Goal: Task Accomplishment & Management: Manage account settings

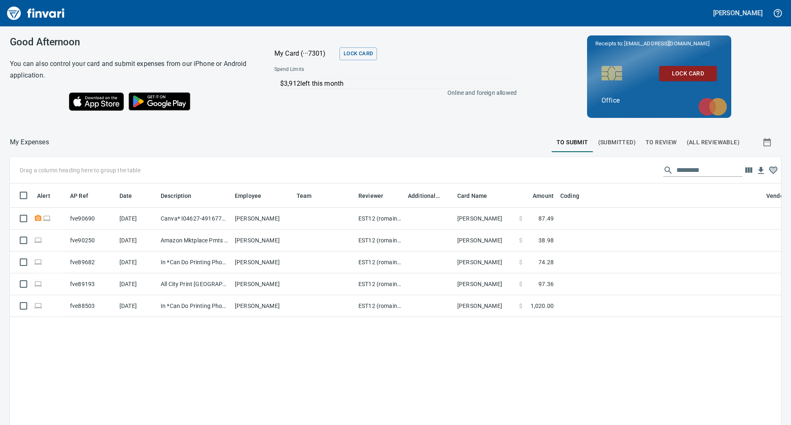
scroll to position [322, 759]
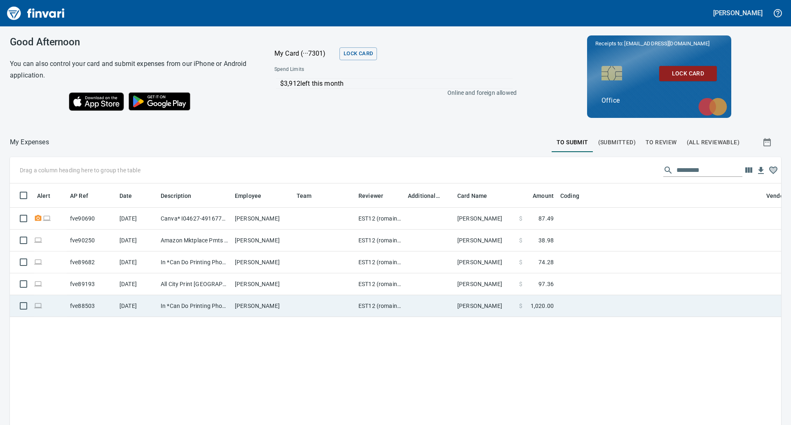
click at [154, 304] on td "[DATE]" at bounding box center [136, 306] width 41 height 22
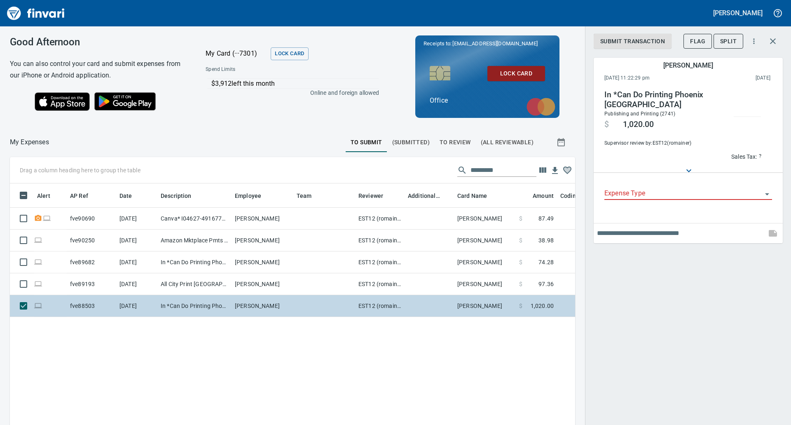
scroll to position [322, 553]
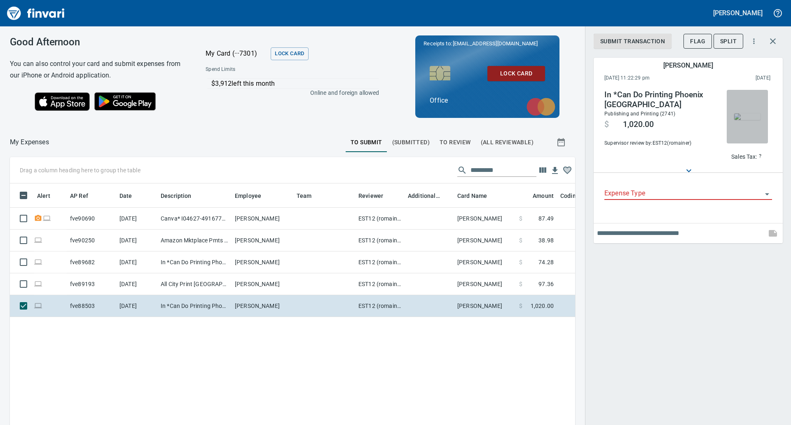
click at [745, 113] on img "button" at bounding box center [747, 116] width 26 height 7
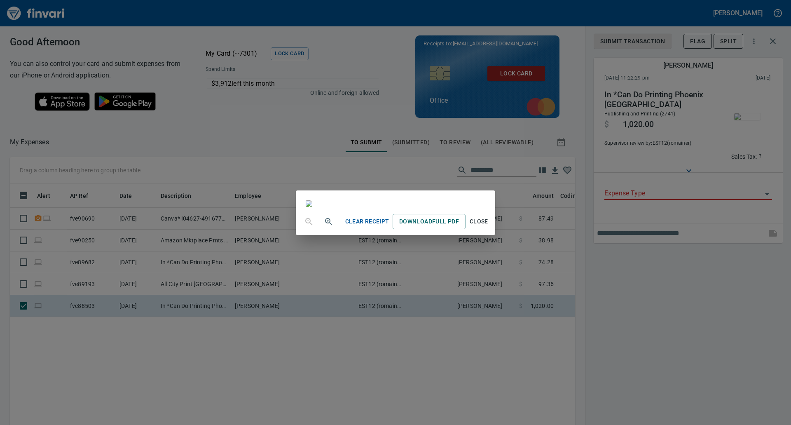
click at [679, 300] on div "Clear Receipt Download Full PDF Close" at bounding box center [395, 212] width 791 height 425
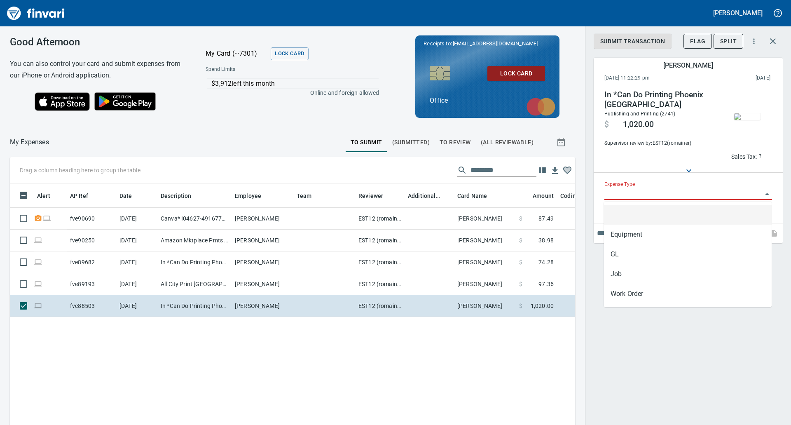
click at [656, 193] on input "Expense Type" at bounding box center [683, 194] width 158 height 12
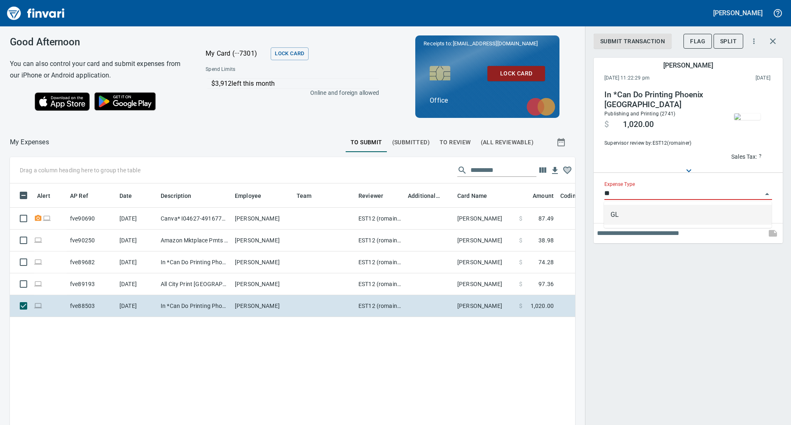
click at [634, 212] on li "GL" at bounding box center [688, 215] width 168 height 20
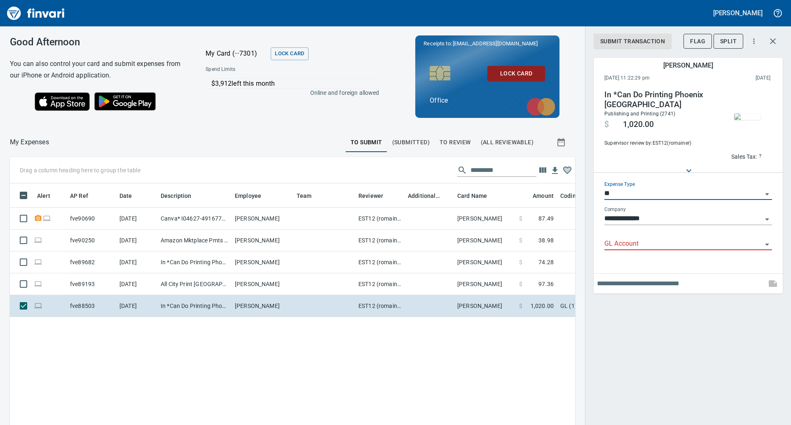
type input "**"
click at [616, 245] on input "GL Account" at bounding box center [683, 244] width 158 height 12
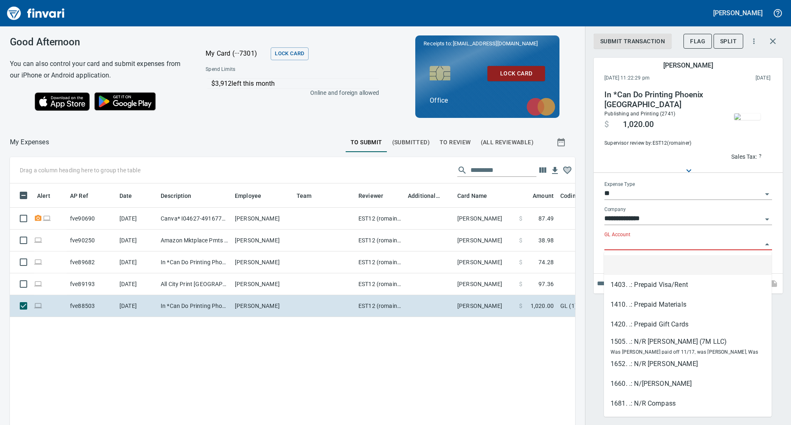
paste input "**********"
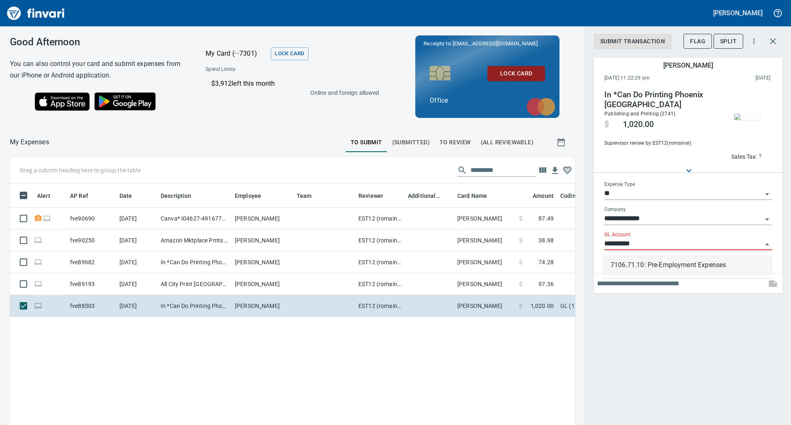
click at [661, 262] on li "7106.71.10: Pre-Employment Expenses" at bounding box center [688, 265] width 168 height 20
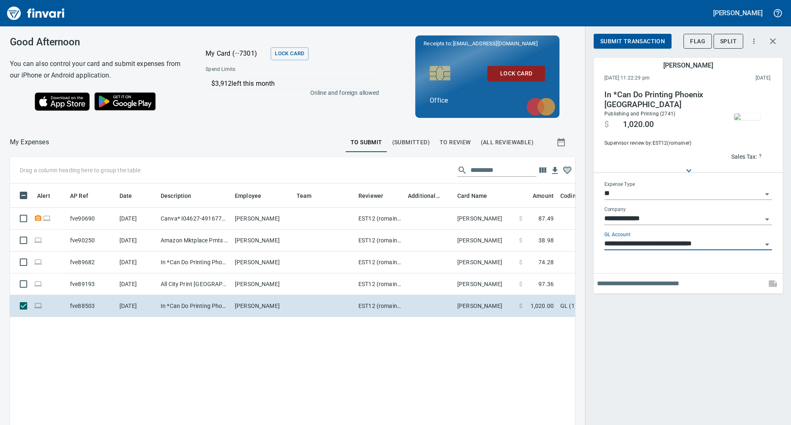
type input "**********"
click at [616, 40] on span "Submit Transaction" at bounding box center [632, 41] width 65 height 10
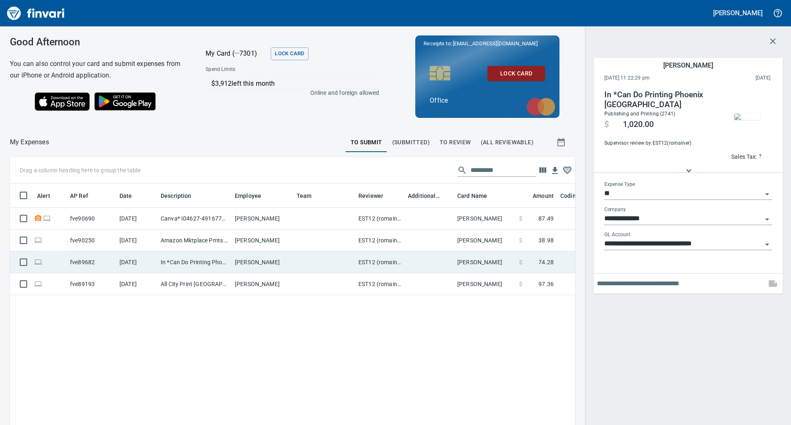
click at [193, 257] on td "In *Can Do Printing Phoenix [GEOGRAPHIC_DATA]" at bounding box center [194, 262] width 74 height 22
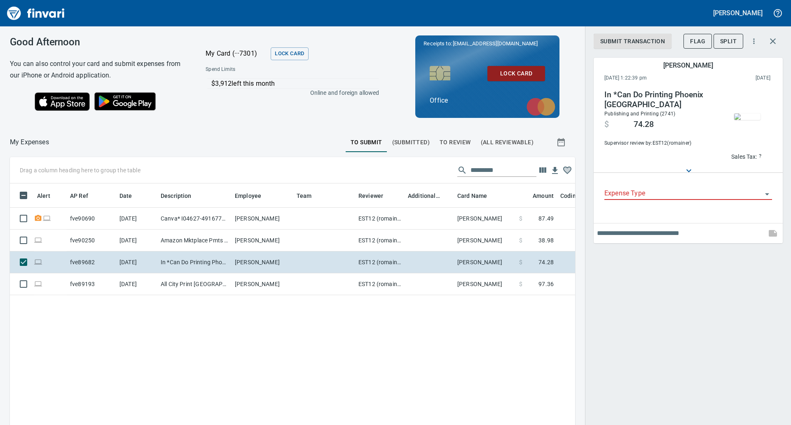
scroll to position [322, 553]
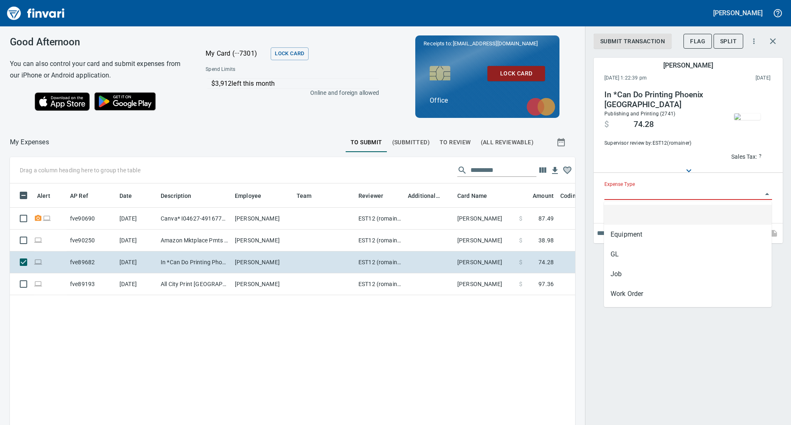
click at [647, 194] on input "Expense Type" at bounding box center [683, 194] width 158 height 12
click at [623, 257] on li "GL" at bounding box center [688, 254] width 168 height 20
type input "**"
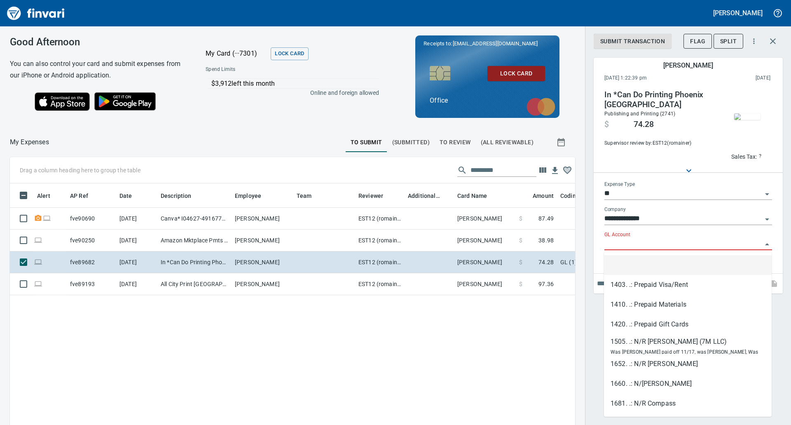
click at [624, 241] on input "GL Account" at bounding box center [683, 244] width 158 height 12
paste input "**********"
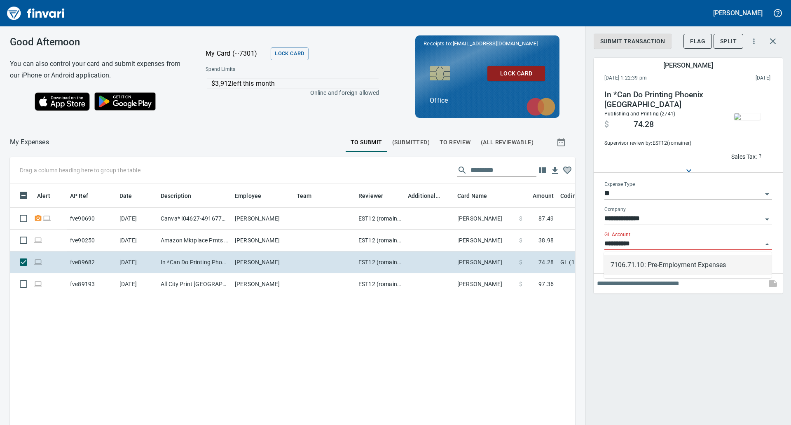
click at [636, 259] on li "7106.71.10: Pre-Employment Expenses" at bounding box center [688, 265] width 168 height 20
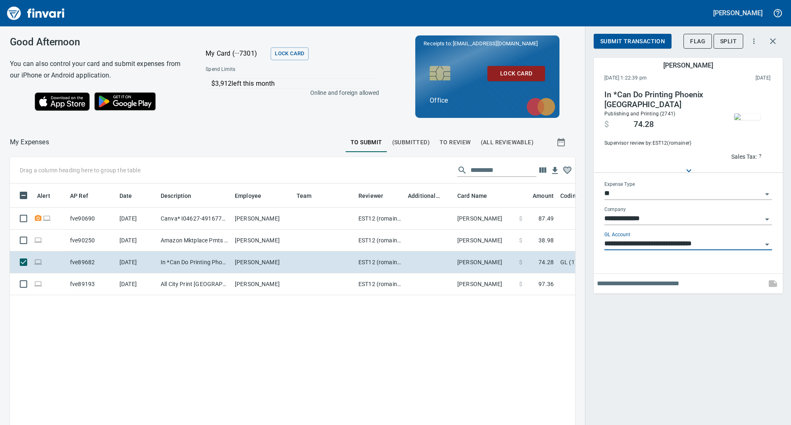
type input "**********"
click at [614, 37] on span "Submit Transaction" at bounding box center [632, 41] width 65 height 10
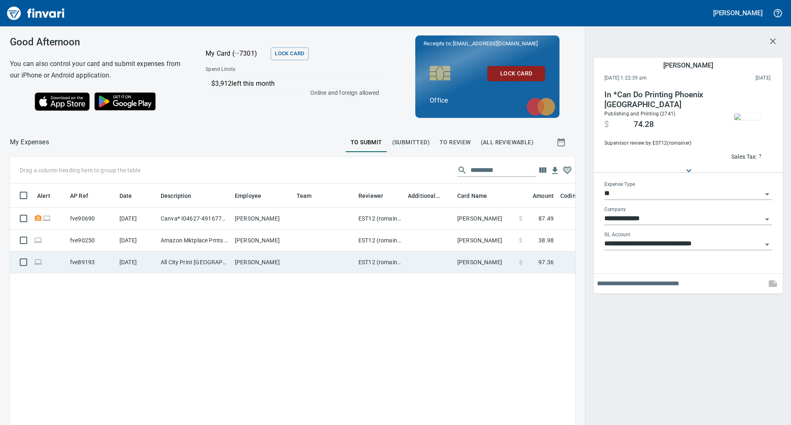
click at [222, 261] on td "All City Print [GEOGRAPHIC_DATA] [GEOGRAPHIC_DATA]" at bounding box center [194, 262] width 74 height 22
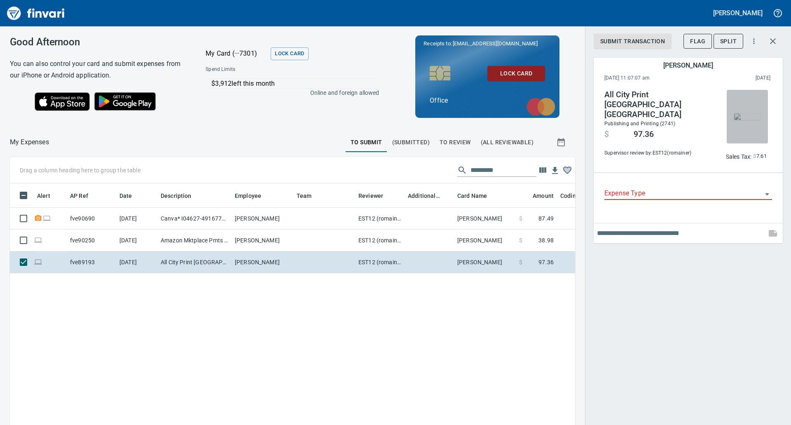
click at [743, 119] on img "button" at bounding box center [747, 116] width 26 height 7
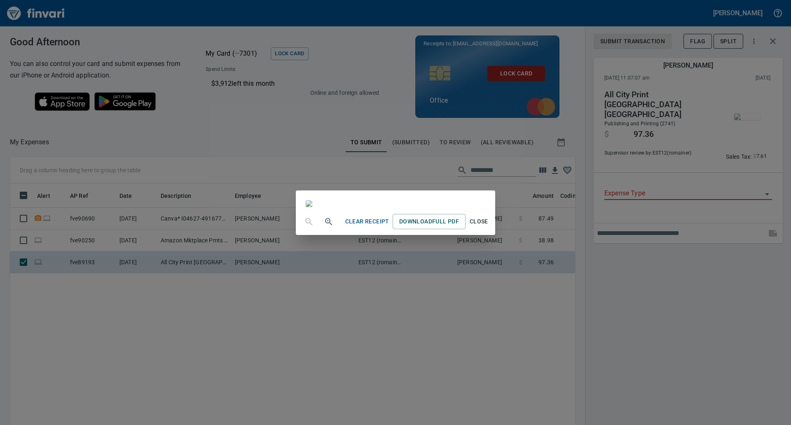
click at [682, 313] on div "Clear Receipt Download Full PDF Close" at bounding box center [395, 212] width 791 height 425
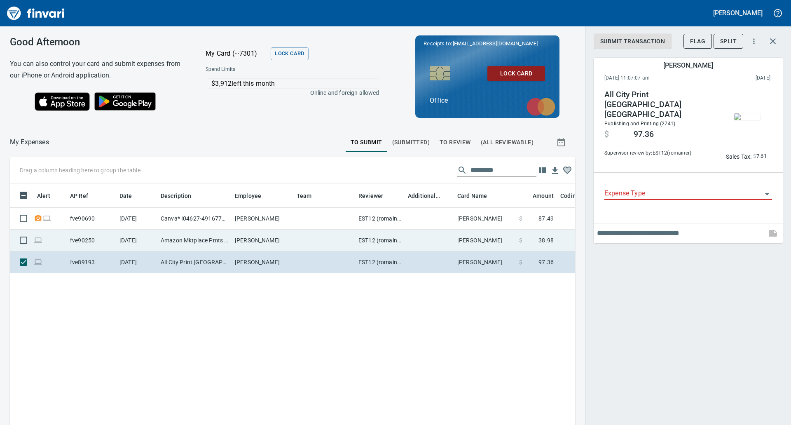
click at [173, 245] on td "Amazon Mktplace Pmts [DOMAIN_NAME][URL] WA" at bounding box center [194, 240] width 74 height 22
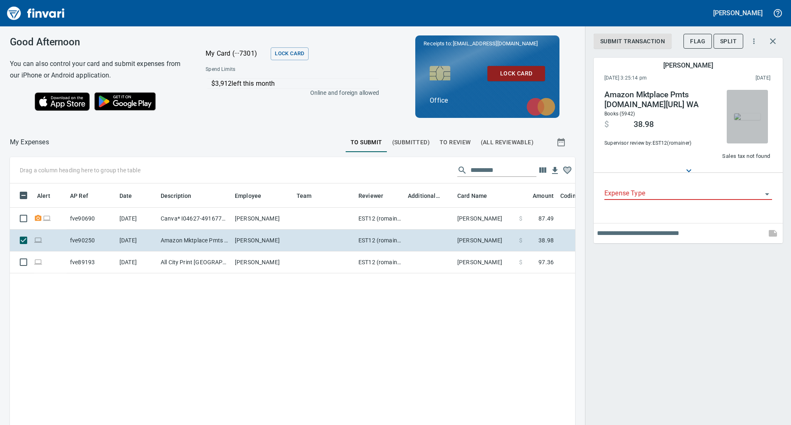
click at [759, 113] on img "button" at bounding box center [747, 116] width 26 height 7
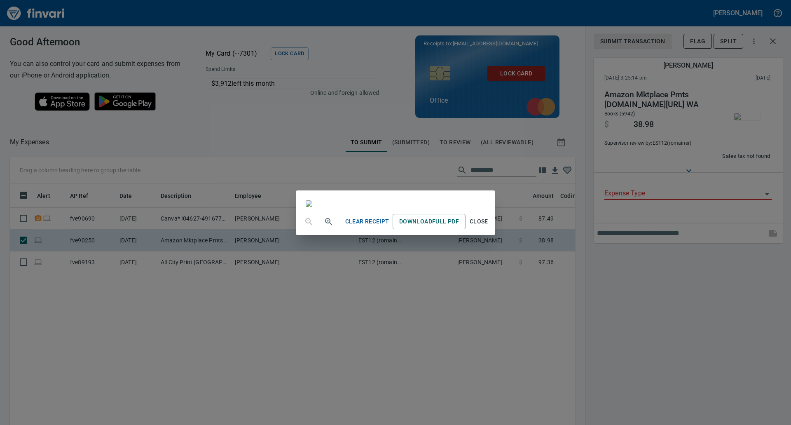
click at [605, 319] on div "Clear Receipt Download Full PDF Close" at bounding box center [395, 212] width 791 height 425
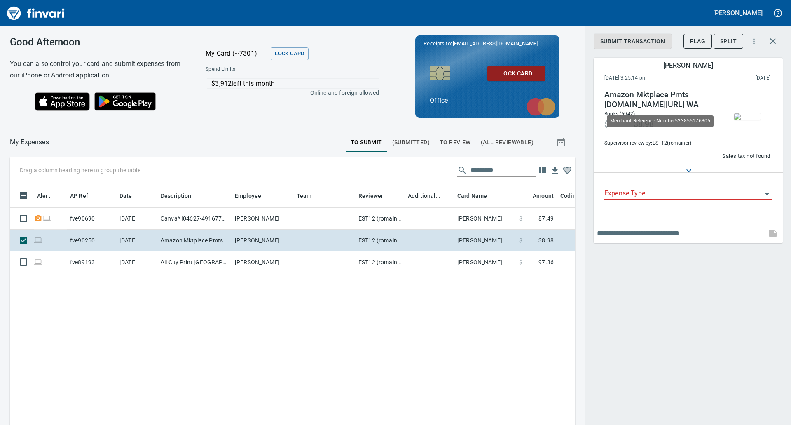
scroll to position [322, 553]
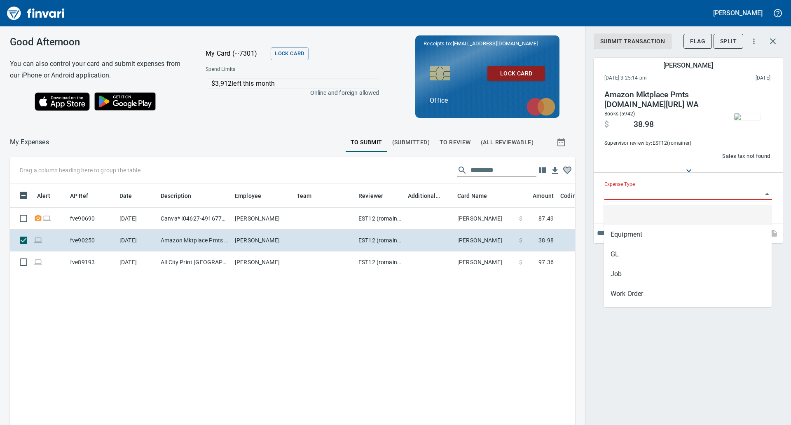
click at [687, 190] on input "Expense Type" at bounding box center [683, 194] width 158 height 12
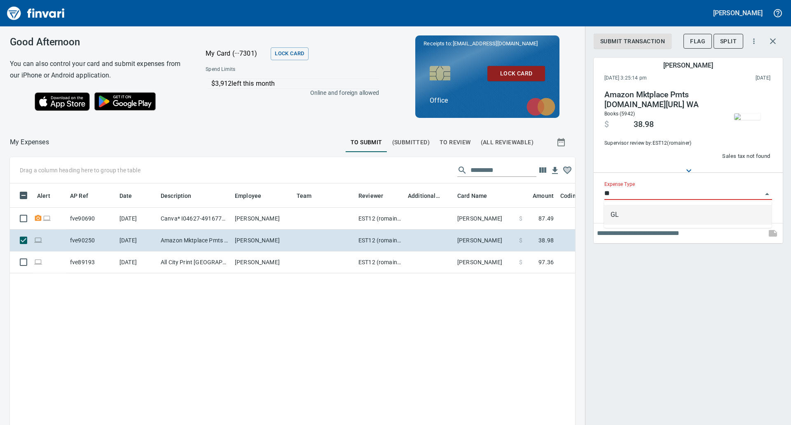
click at [641, 213] on li "GL" at bounding box center [688, 215] width 168 height 20
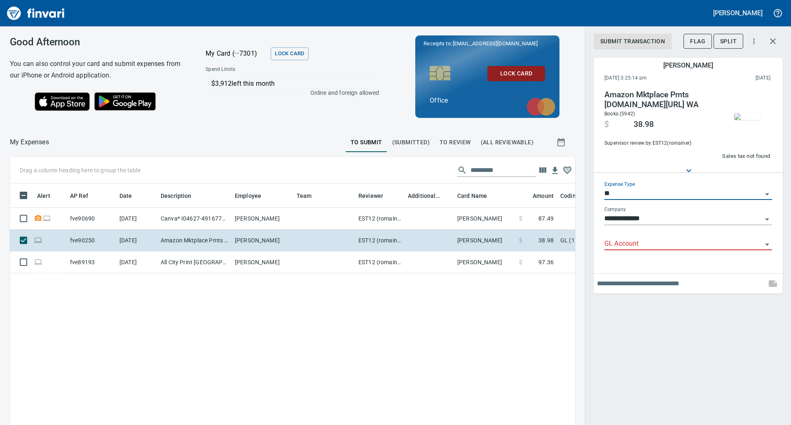
type input "**"
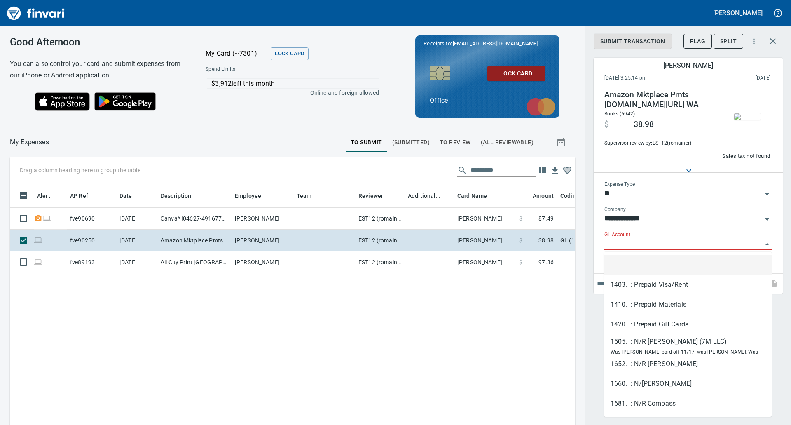
click at [620, 242] on input "GL Account" at bounding box center [683, 244] width 158 height 12
paste input "**********"
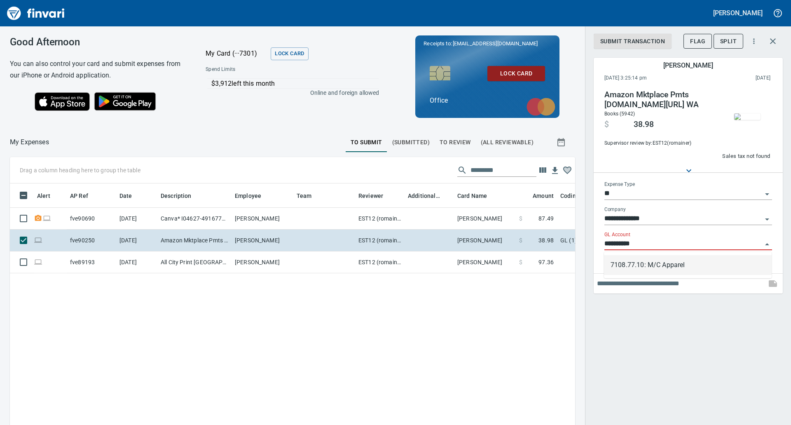
click at [664, 266] on li "7108.77.10: M/C Apparel" at bounding box center [688, 265] width 168 height 20
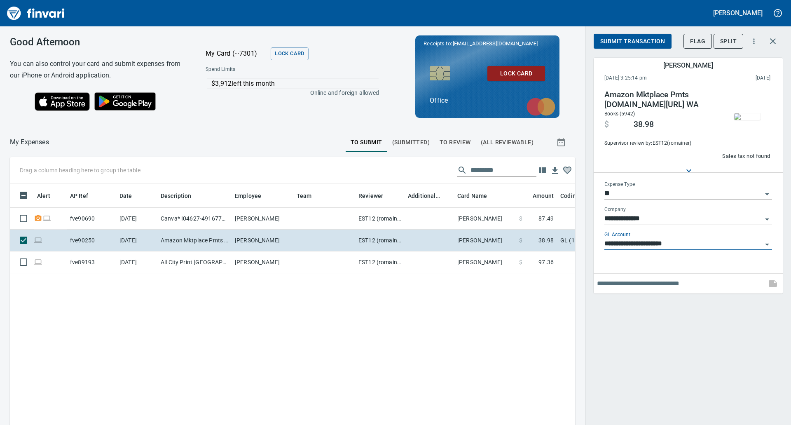
type input "**********"
click at [638, 42] on span "Submit Transaction" at bounding box center [632, 41] width 65 height 10
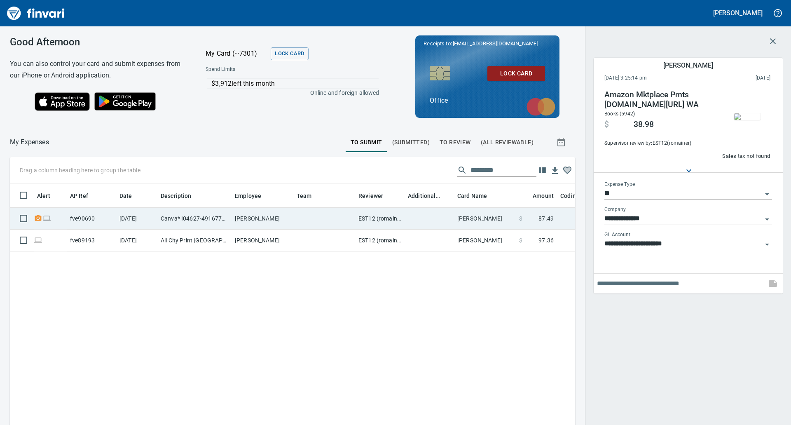
click at [160, 211] on td "Canva* I04627-49167727 [GEOGRAPHIC_DATA]" at bounding box center [194, 219] width 74 height 22
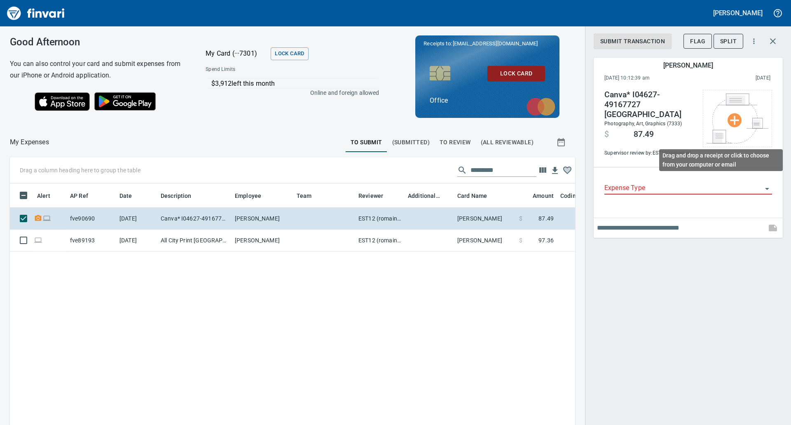
scroll to position [322, 553]
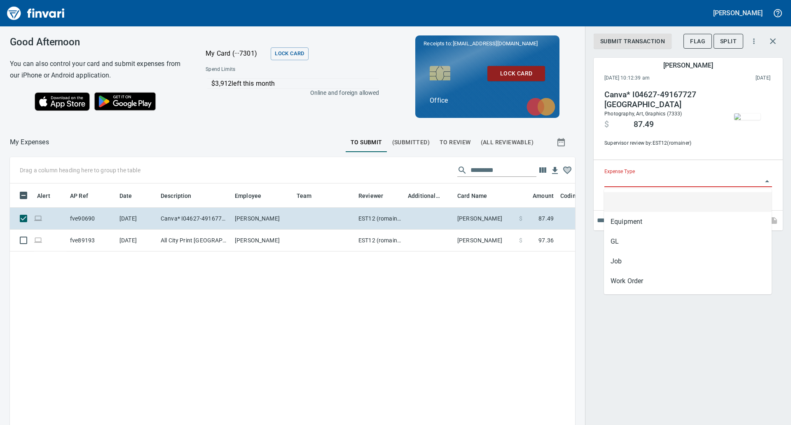
click at [640, 180] on input "Expense Type" at bounding box center [683, 181] width 158 height 12
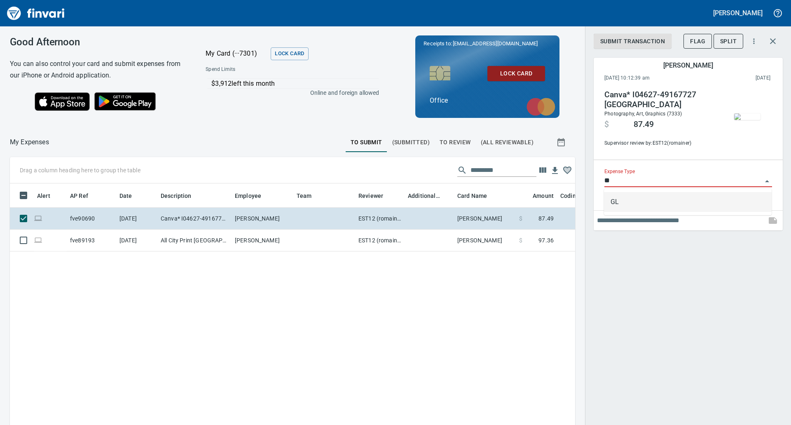
click at [622, 208] on li "GL" at bounding box center [688, 202] width 168 height 20
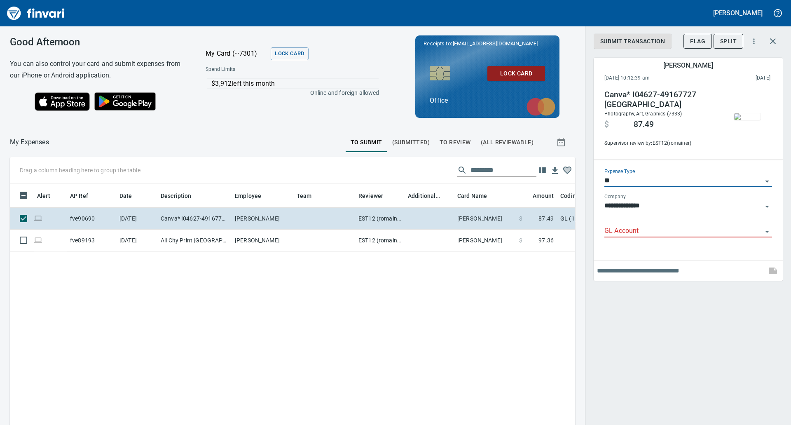
type input "**"
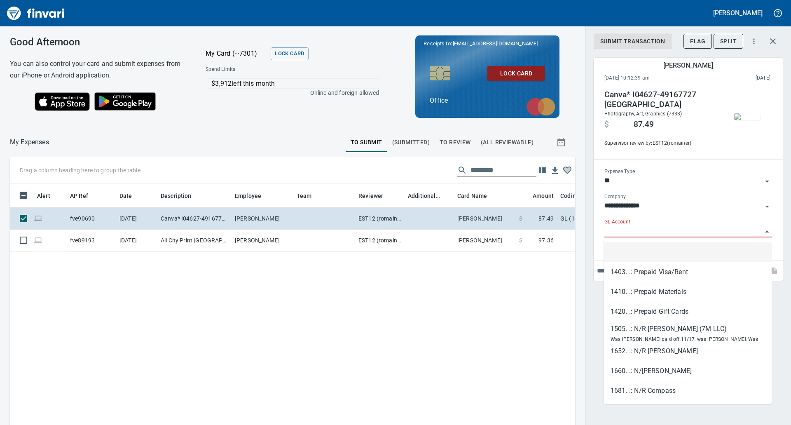
click at [615, 228] on input "GL Account" at bounding box center [683, 231] width 158 height 12
paste input "**********"
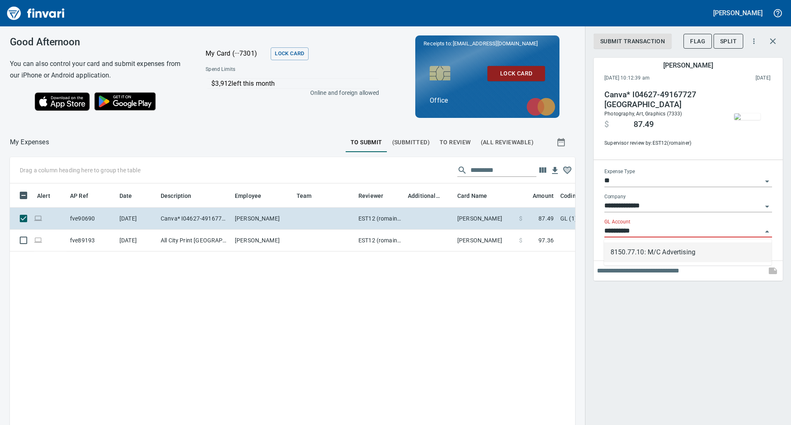
click at [659, 252] on li "8150.77.10: M/C Advertising" at bounding box center [688, 252] width 168 height 20
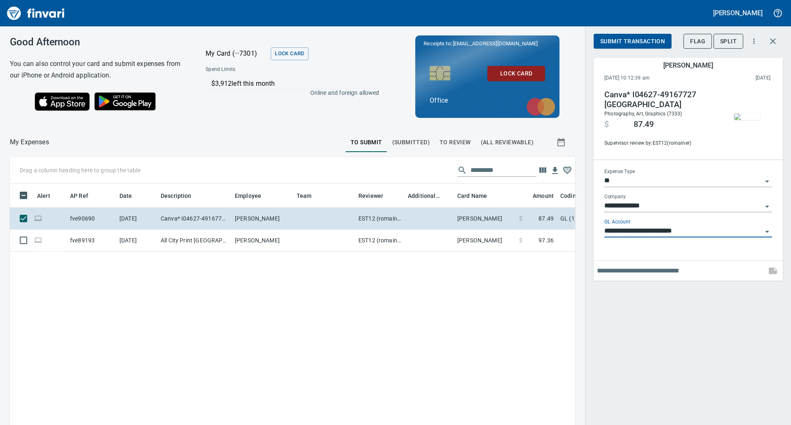
type input "**********"
click at [648, 43] on span "Submit Transaction" at bounding box center [632, 41] width 65 height 10
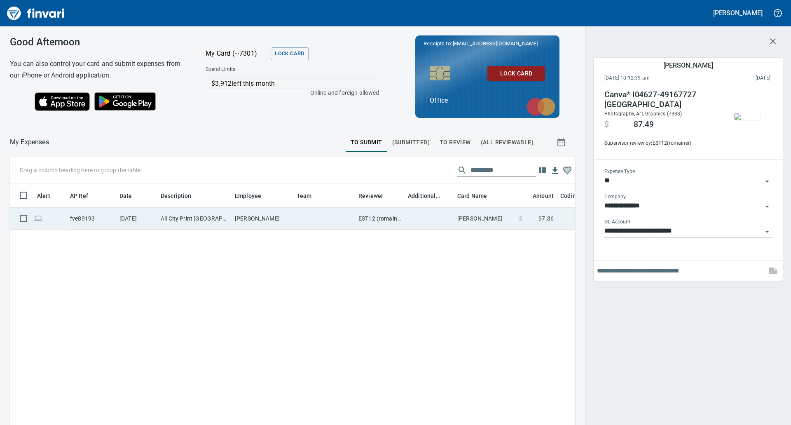
click at [216, 219] on td "All City Print [GEOGRAPHIC_DATA] [GEOGRAPHIC_DATA]" at bounding box center [194, 219] width 74 height 22
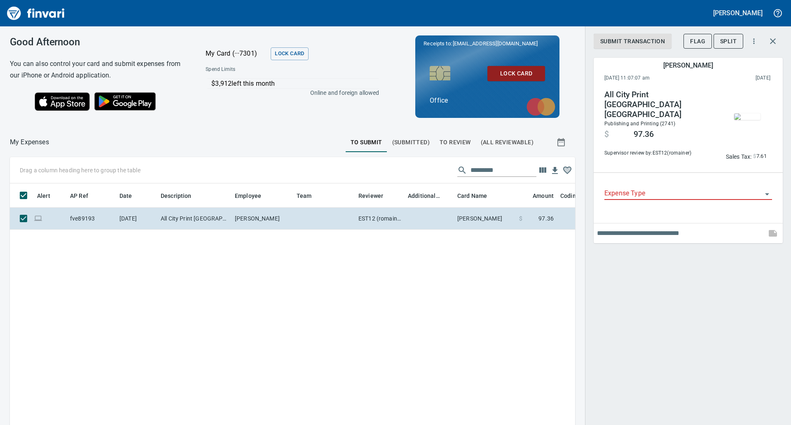
click at [350, 314] on div "Alert AP Ref Date Description Employee Team Reviewer Additional Reviewer Card N…" at bounding box center [292, 347] width 565 height 328
click at [448, 146] on span "To Review" at bounding box center [454, 142] width 31 height 10
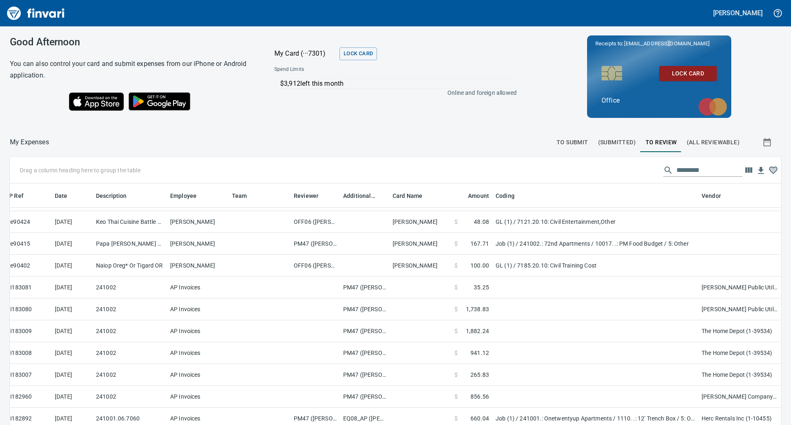
scroll to position [93, 0]
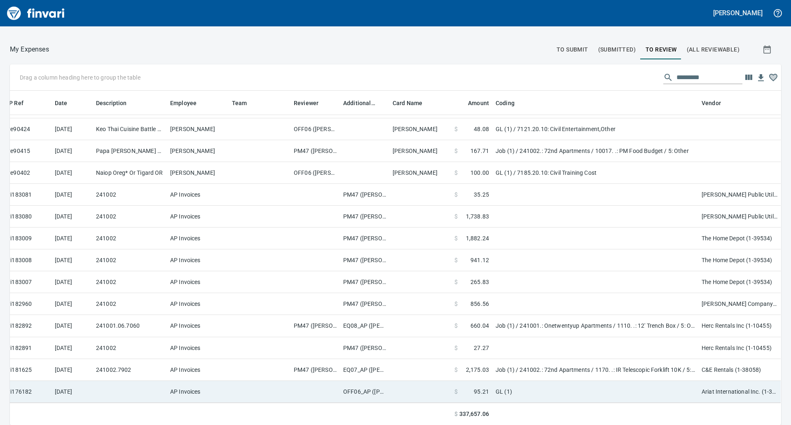
click at [320, 381] on td at bounding box center [314, 392] width 49 height 22
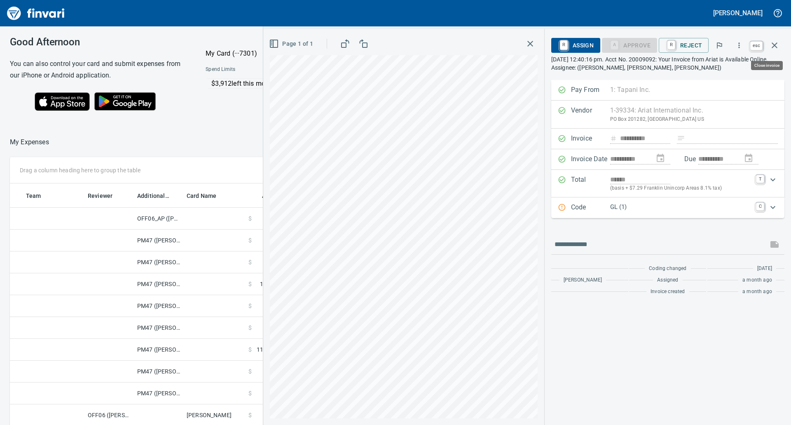
scroll to position [322, 546]
click at [777, 45] on icon "button" at bounding box center [774, 45] width 10 height 10
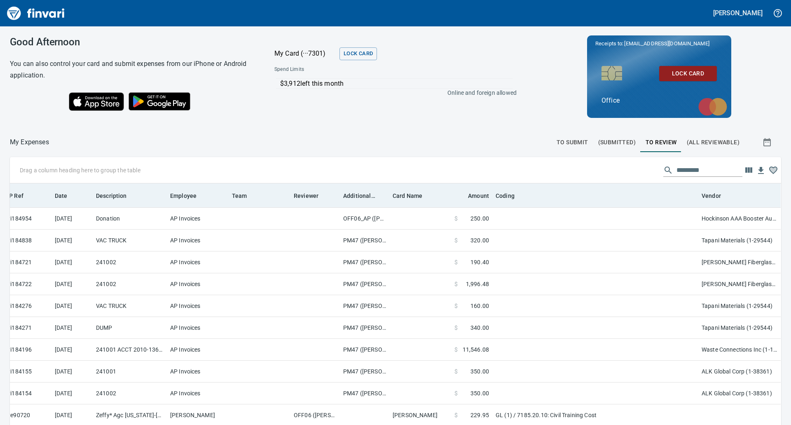
scroll to position [322, 752]
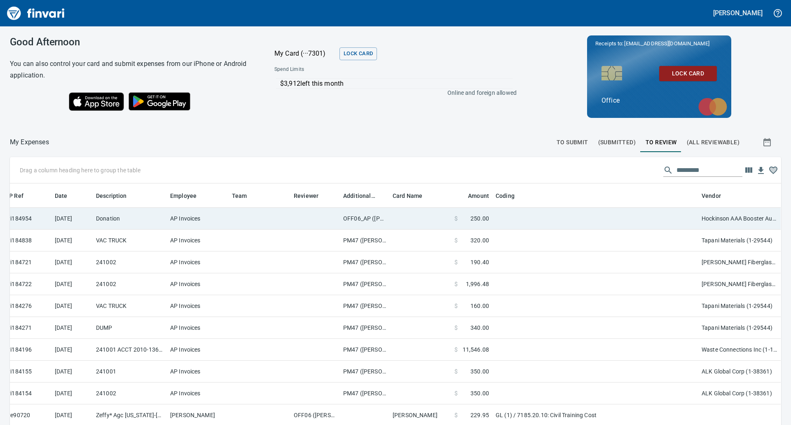
click at [708, 220] on td "Hockinson AAA Booster Auction (1-388955)" at bounding box center [739, 219] width 82 height 22
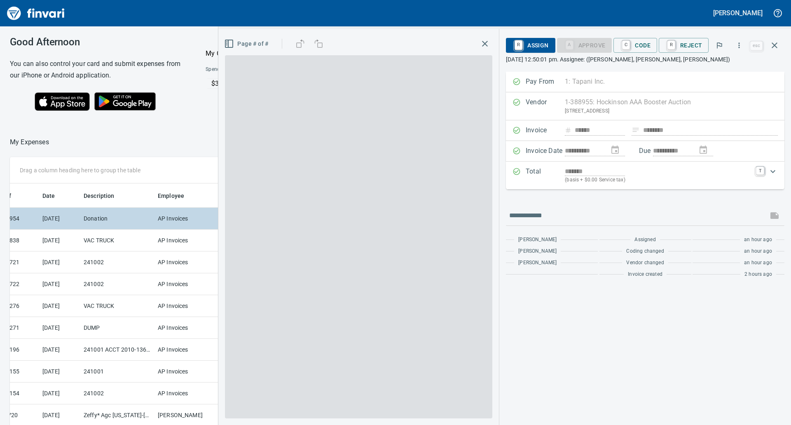
scroll to position [322, 546]
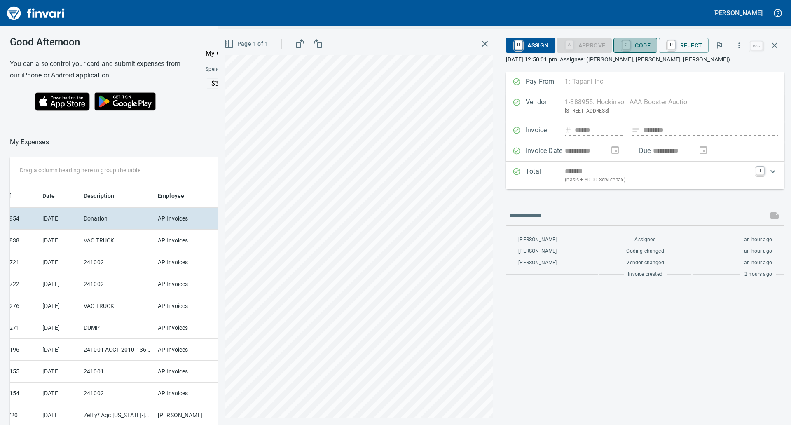
click at [644, 49] on span "C Code" at bounding box center [635, 45] width 30 height 14
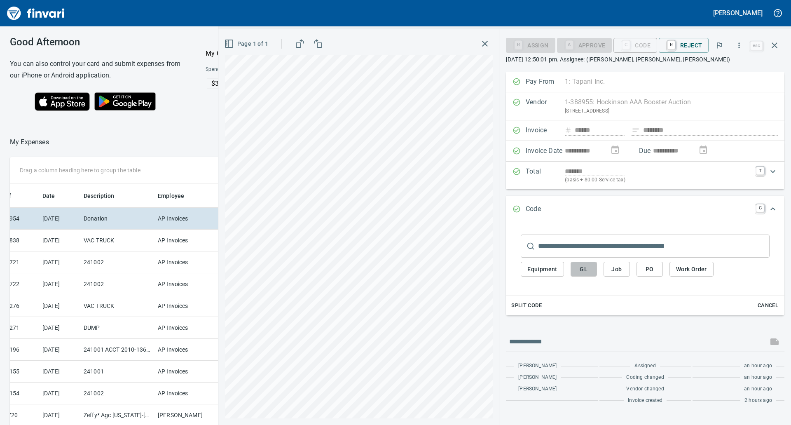
click at [579, 268] on span "GL" at bounding box center [583, 269] width 13 height 10
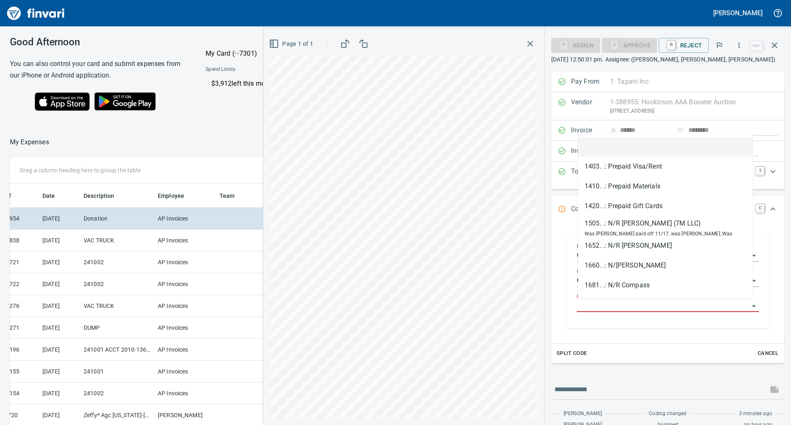
click at [616, 311] on input "GL Account" at bounding box center [663, 306] width 172 height 12
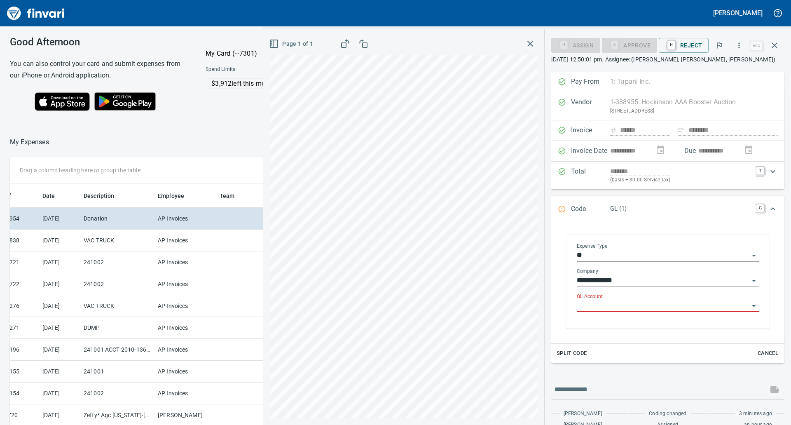
click at [628, 308] on input "GL Account" at bounding box center [663, 306] width 172 height 12
click at [652, 320] on li "8285.90.10: Business Contributions" at bounding box center [665, 327] width 175 height 20
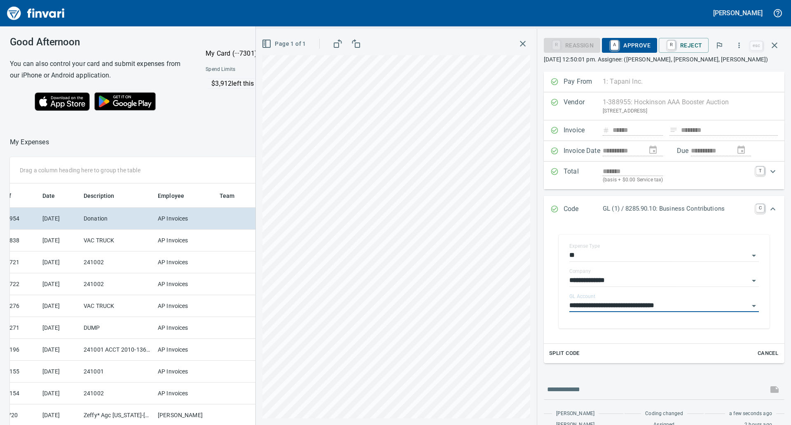
type input "**********"
click at [642, 45] on span "A Approve" at bounding box center [629, 45] width 42 height 14
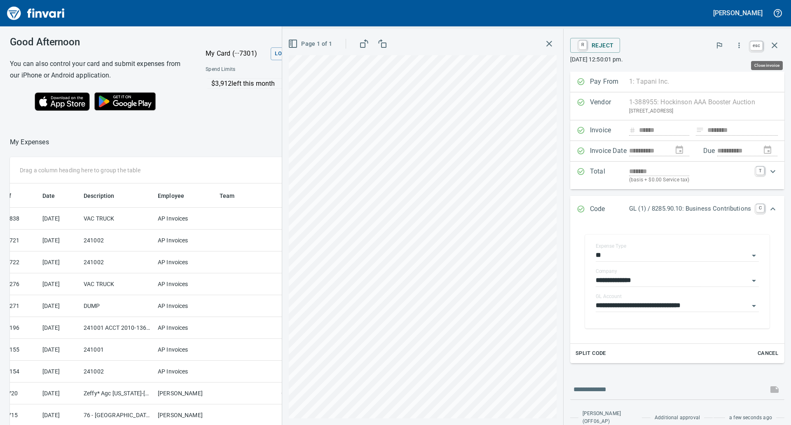
click at [779, 46] on icon "button" at bounding box center [774, 45] width 10 height 10
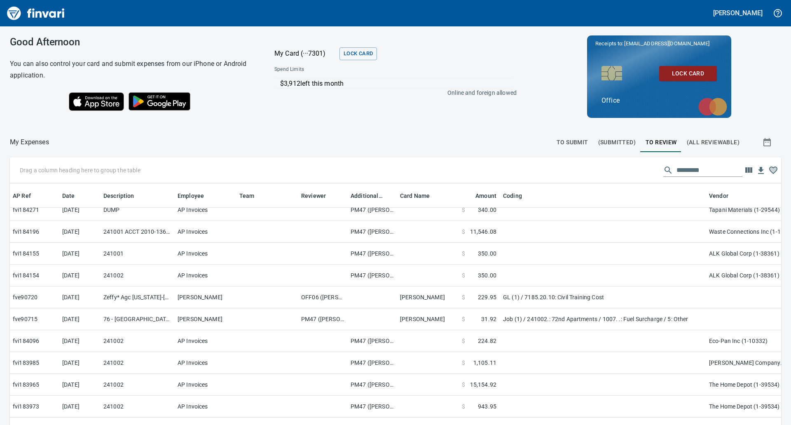
scroll to position [0, 57]
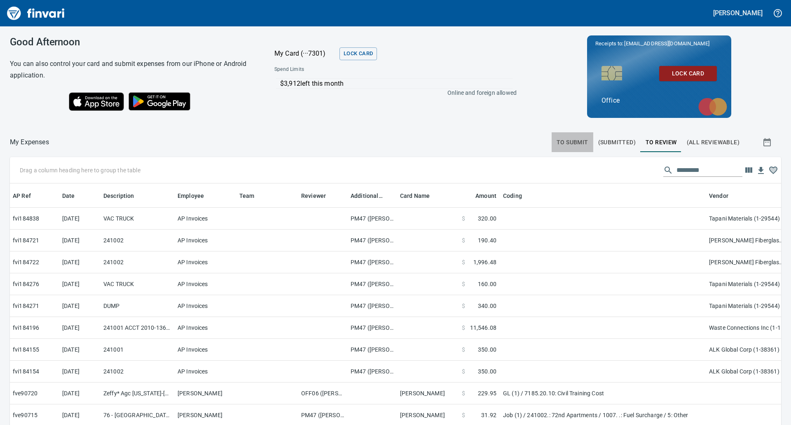
click at [581, 136] on button "To Submit" at bounding box center [572, 142] width 42 height 20
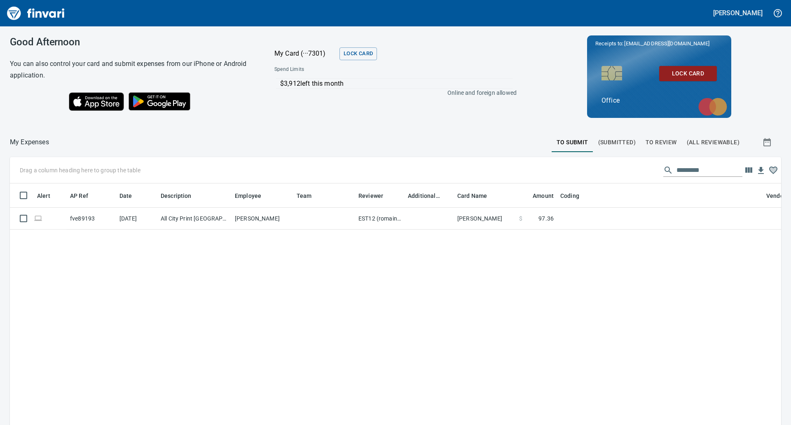
scroll to position [322, 759]
click at [652, 143] on span "To Review" at bounding box center [660, 142] width 31 height 10
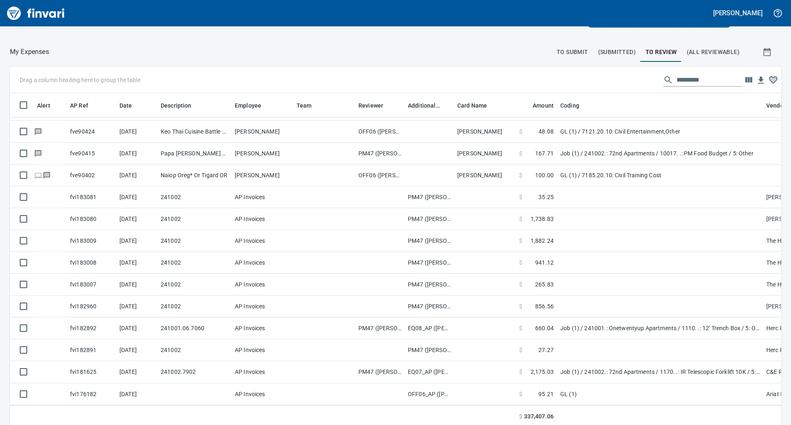
scroll to position [93, 0]
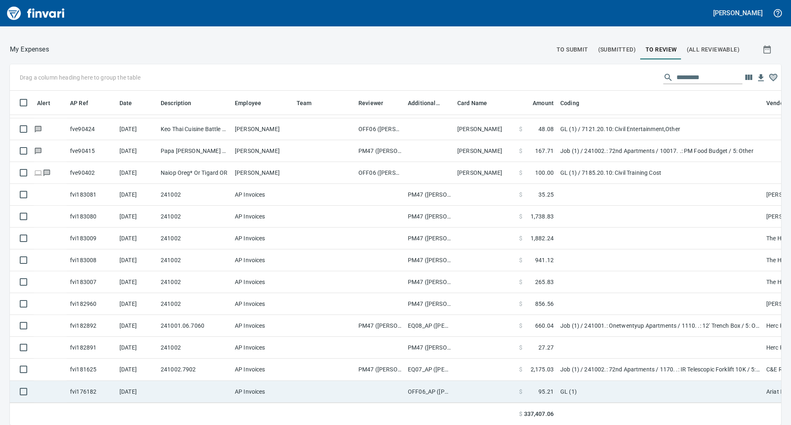
click at [348, 381] on td at bounding box center [324, 392] width 62 height 22
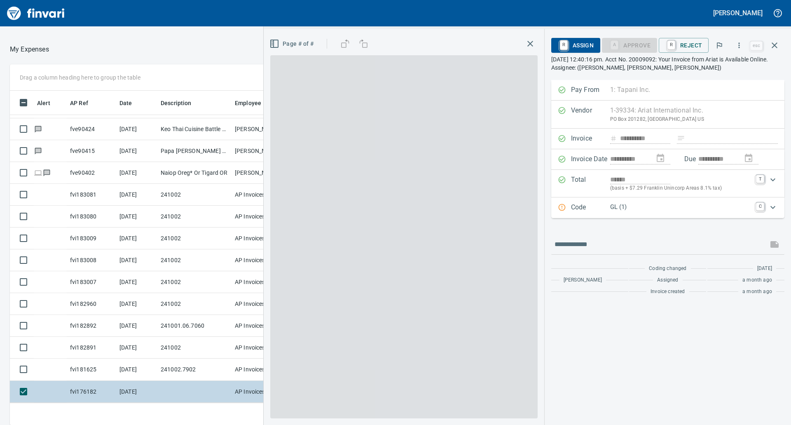
scroll to position [322, 546]
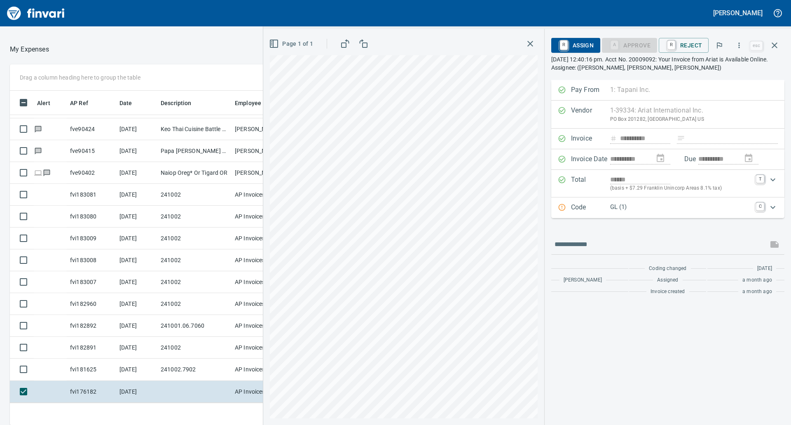
click at [594, 349] on div "**********" at bounding box center [667, 252] width 246 height 345
click at [736, 48] on icon "button" at bounding box center [739, 45] width 8 height 8
click at [719, 68] on span "Download" at bounding box center [737, 69] width 79 height 10
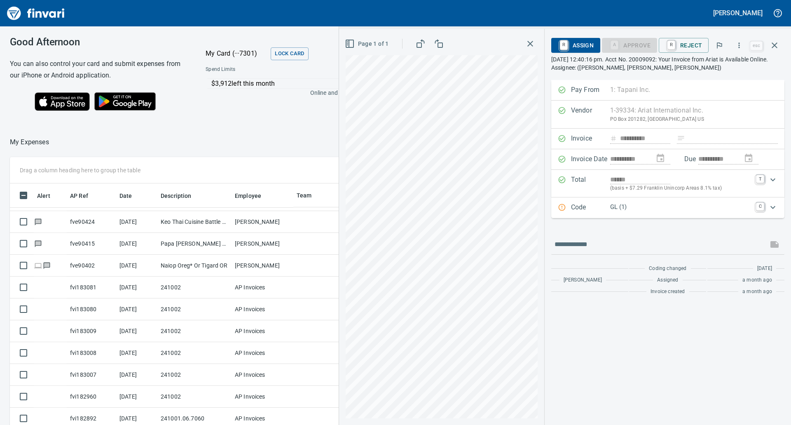
scroll to position [1, 1]
